Goal: Transaction & Acquisition: Purchase product/service

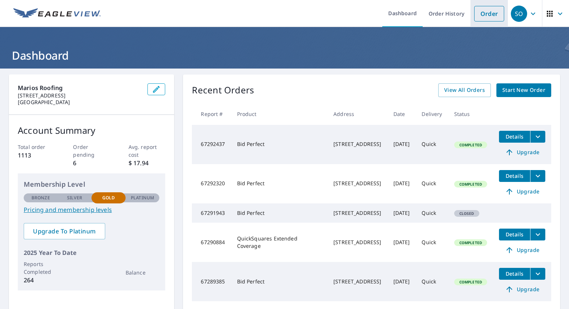
click at [478, 20] on link "Order" at bounding box center [489, 14] width 30 height 16
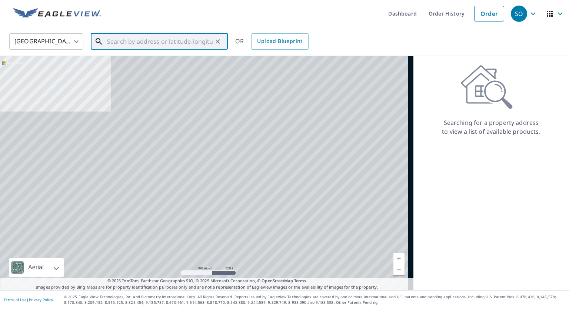
paste input "[STREET_ADDRESS]"
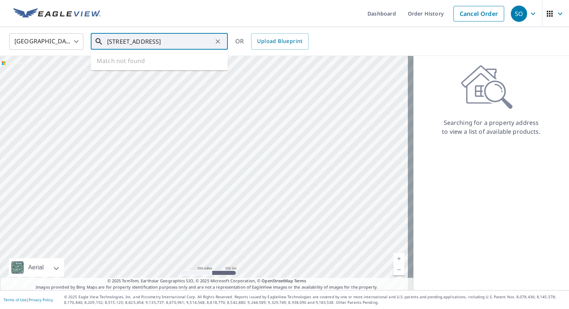
scroll to position [0, 30]
click at [185, 68] on p "[GEOGRAPHIC_DATA]" at bounding box center [164, 70] width 116 height 7
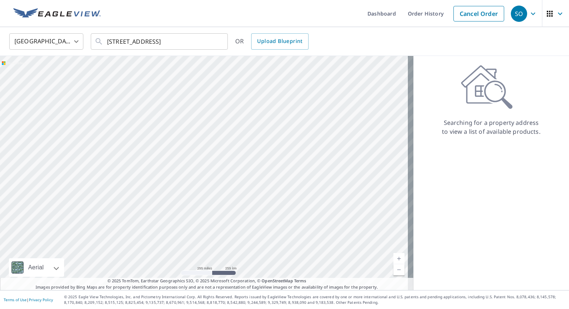
type input "[STREET_ADDRESS]"
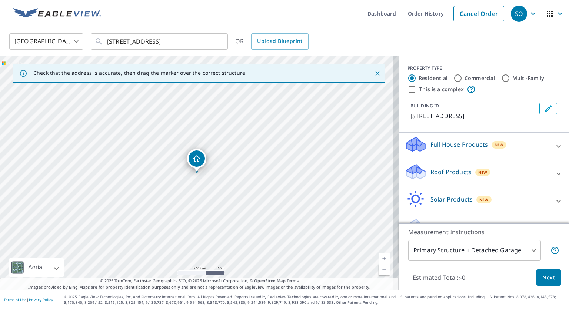
click at [470, 184] on div "Roof Products New" at bounding box center [477, 173] width 145 height 21
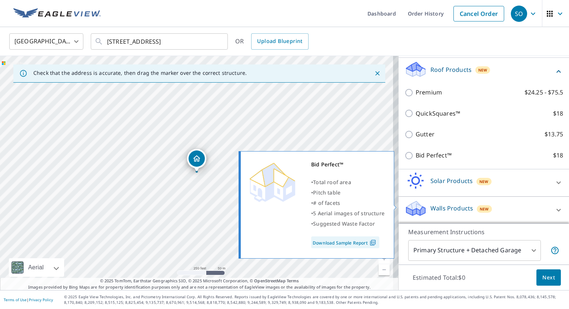
scroll to position [111, 0]
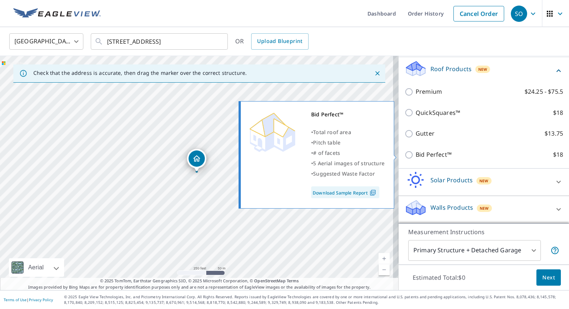
click at [446, 150] on label "Bid Perfect™ $18" at bounding box center [489, 154] width 147 height 9
click at [416, 150] on input "Bid Perfect™ $18" at bounding box center [410, 154] width 11 height 9
checkbox input "true"
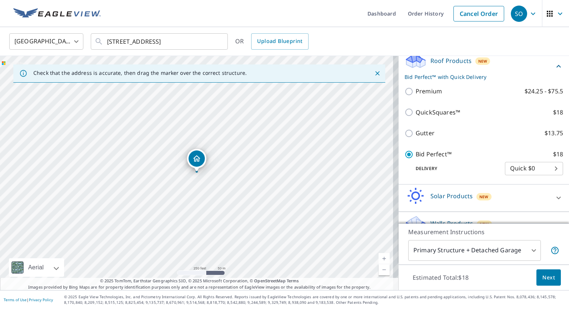
click at [546, 280] on span "Next" at bounding box center [548, 277] width 13 height 9
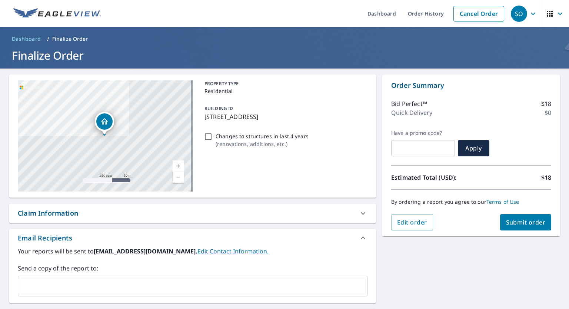
click at [534, 225] on span "Submit order" at bounding box center [526, 222] width 40 height 8
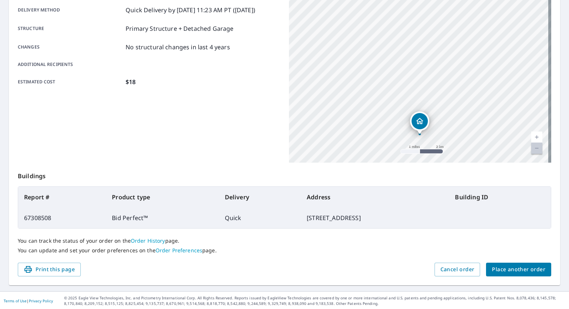
scroll to position [127, 0]
click at [499, 262] on button "Place another order" at bounding box center [518, 269] width 65 height 14
